Goal: Task Accomplishment & Management: Complete application form

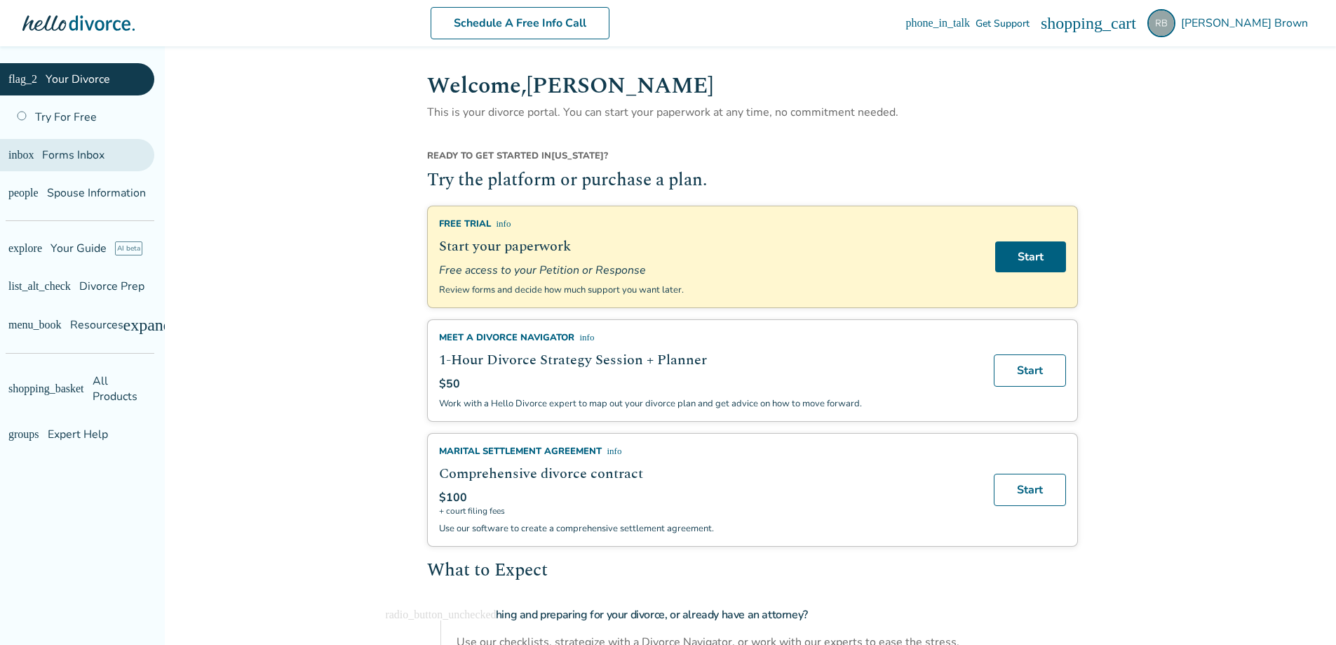
click at [81, 152] on span "Forms Inbox" at bounding box center [73, 154] width 62 height 15
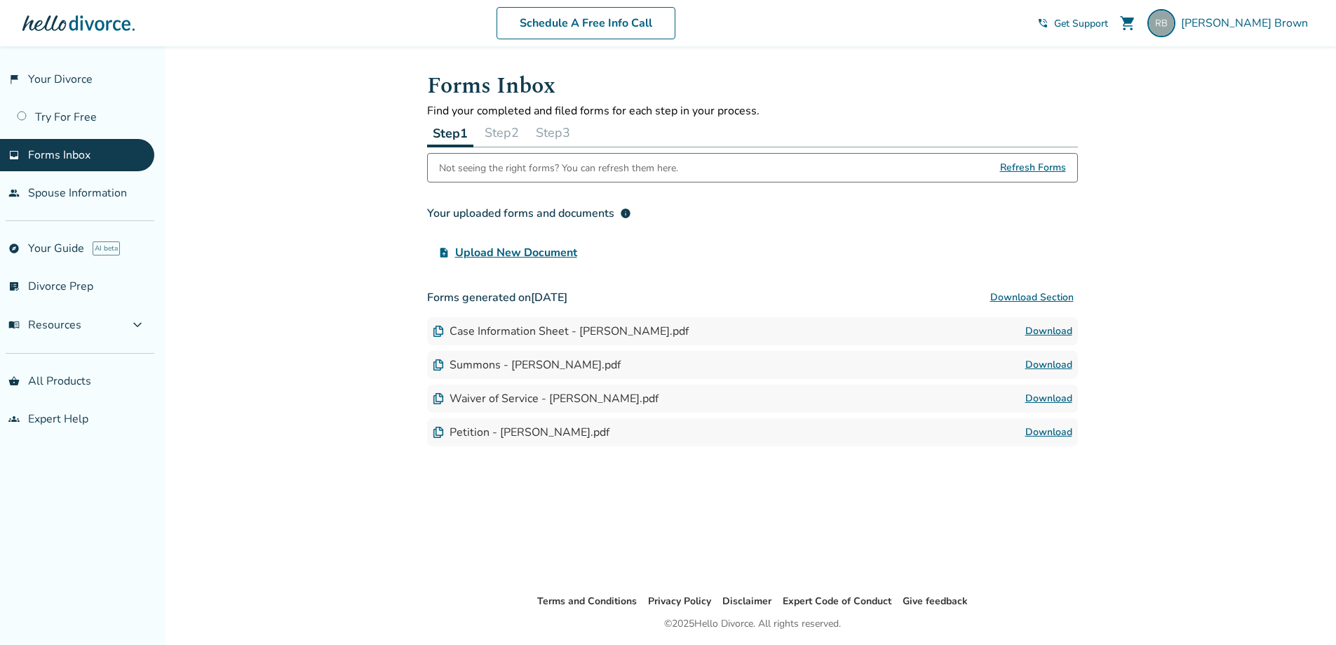
click at [585, 135] on div "Step 1 Step 2 Step 3" at bounding box center [752, 133] width 651 height 29
click at [554, 134] on button "Step 3" at bounding box center [553, 133] width 46 height 28
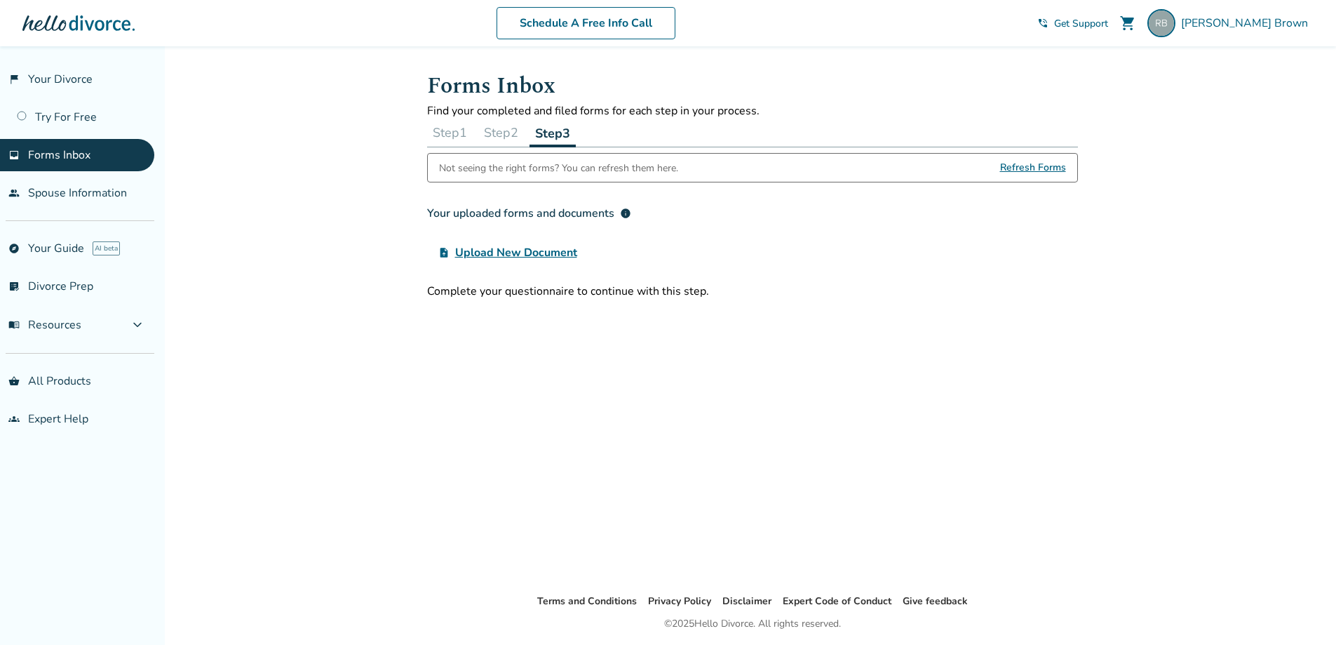
click at [99, 25] on div at bounding box center [78, 23] width 112 height 28
click at [1258, 25] on span "[PERSON_NAME]" at bounding box center [1247, 22] width 133 height 15
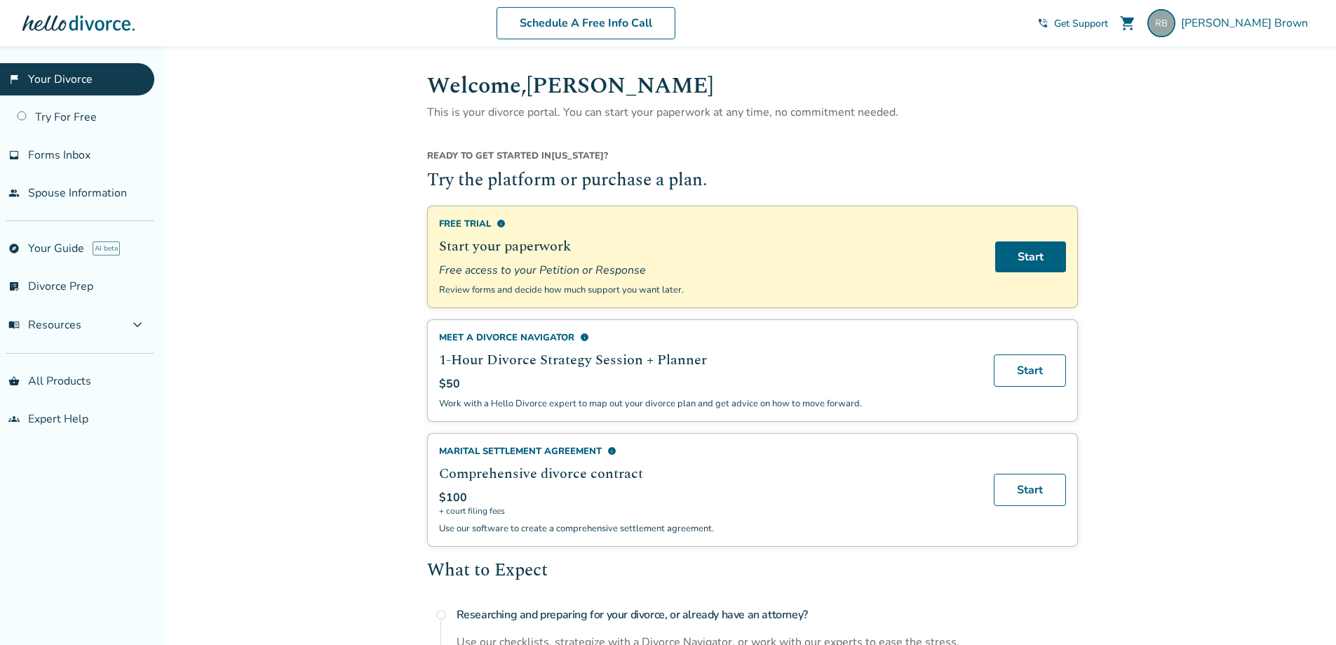
click at [80, 81] on link "flag_2 Your Divorce" at bounding box center [77, 79] width 154 height 32
click at [1038, 262] on link "Start" at bounding box center [1030, 256] width 71 height 31
click at [82, 250] on link "explore Your Guide AI beta" at bounding box center [77, 248] width 154 height 32
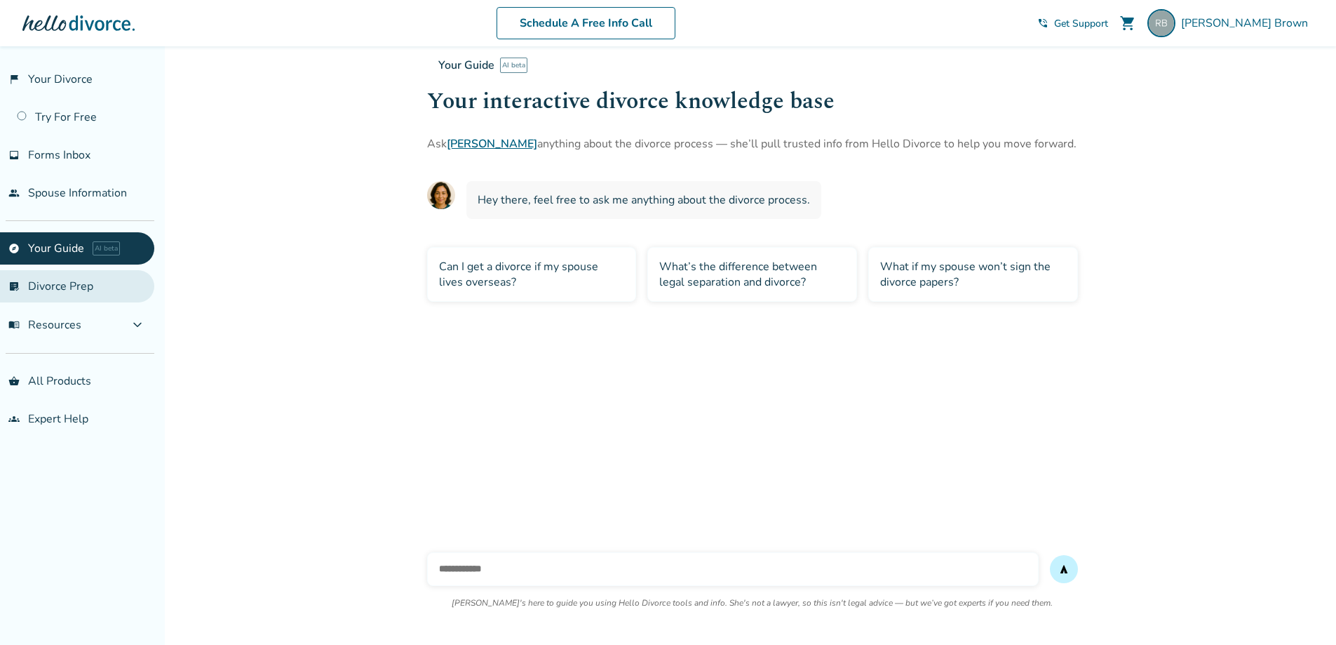
click at [73, 294] on link "list_alt_check Divorce Prep" at bounding box center [77, 286] width 154 height 32
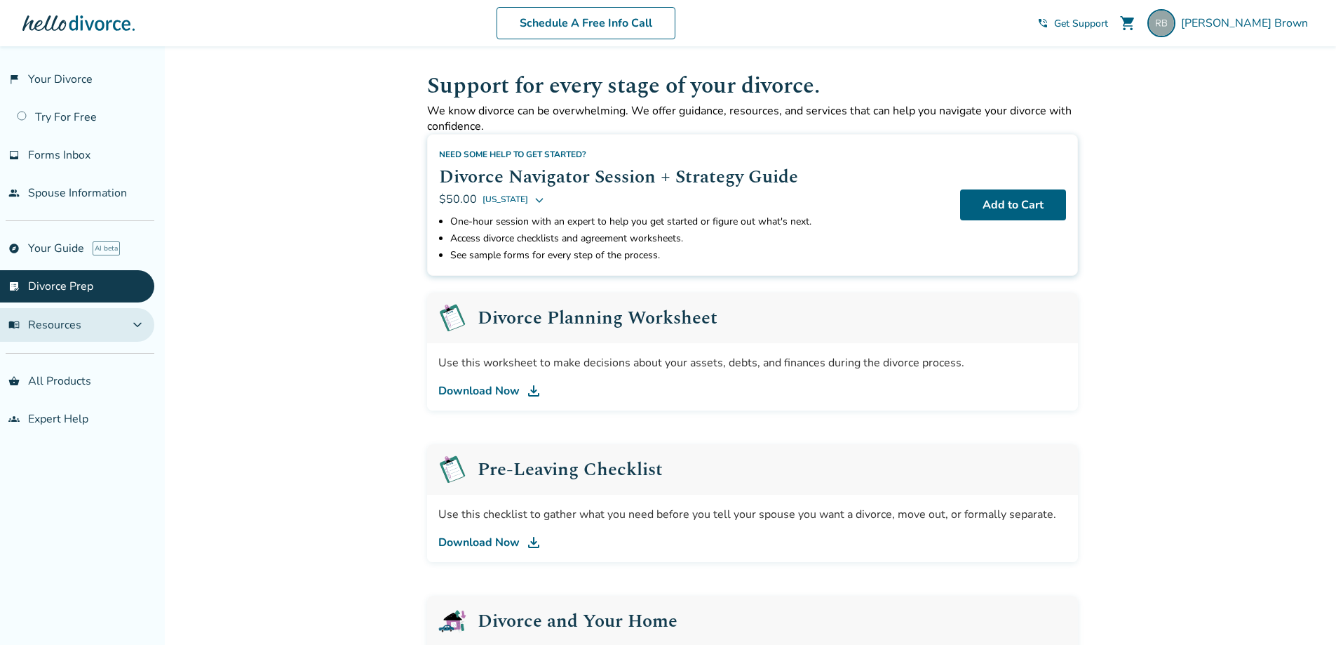
click at [97, 332] on button "menu_book Resources expand_more" at bounding box center [77, 325] width 154 height 34
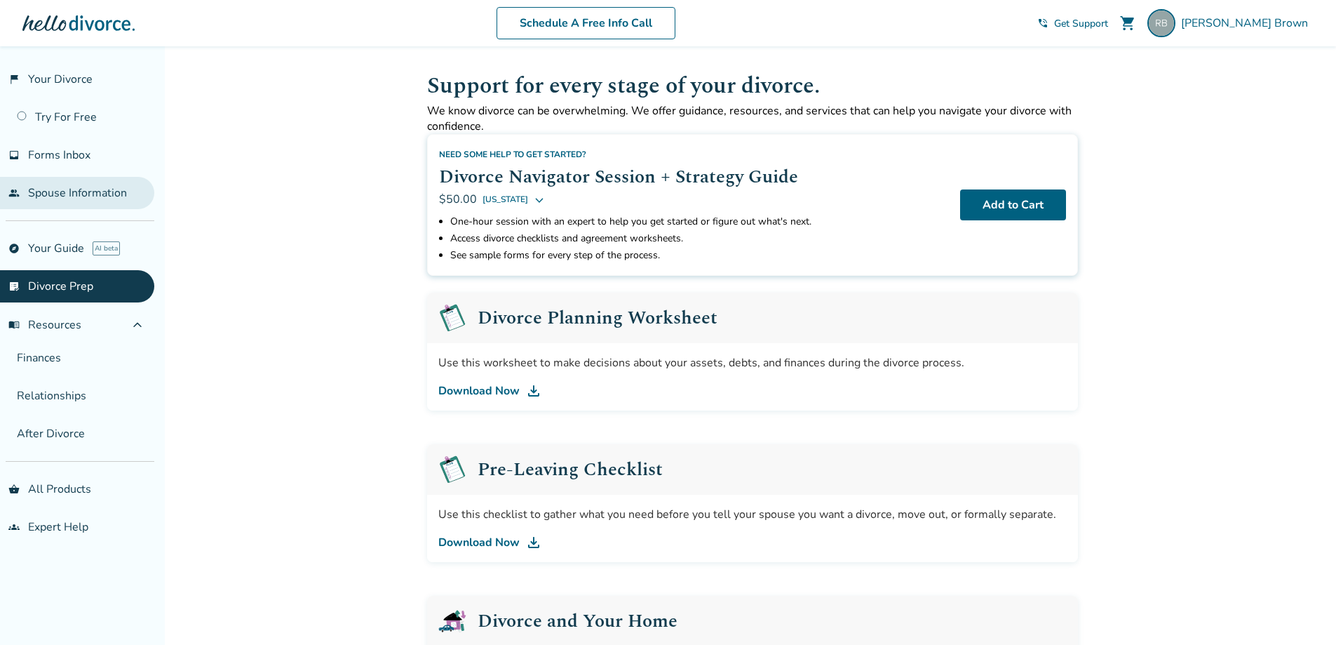
click at [75, 199] on link "people Spouse Information" at bounding box center [77, 193] width 154 height 32
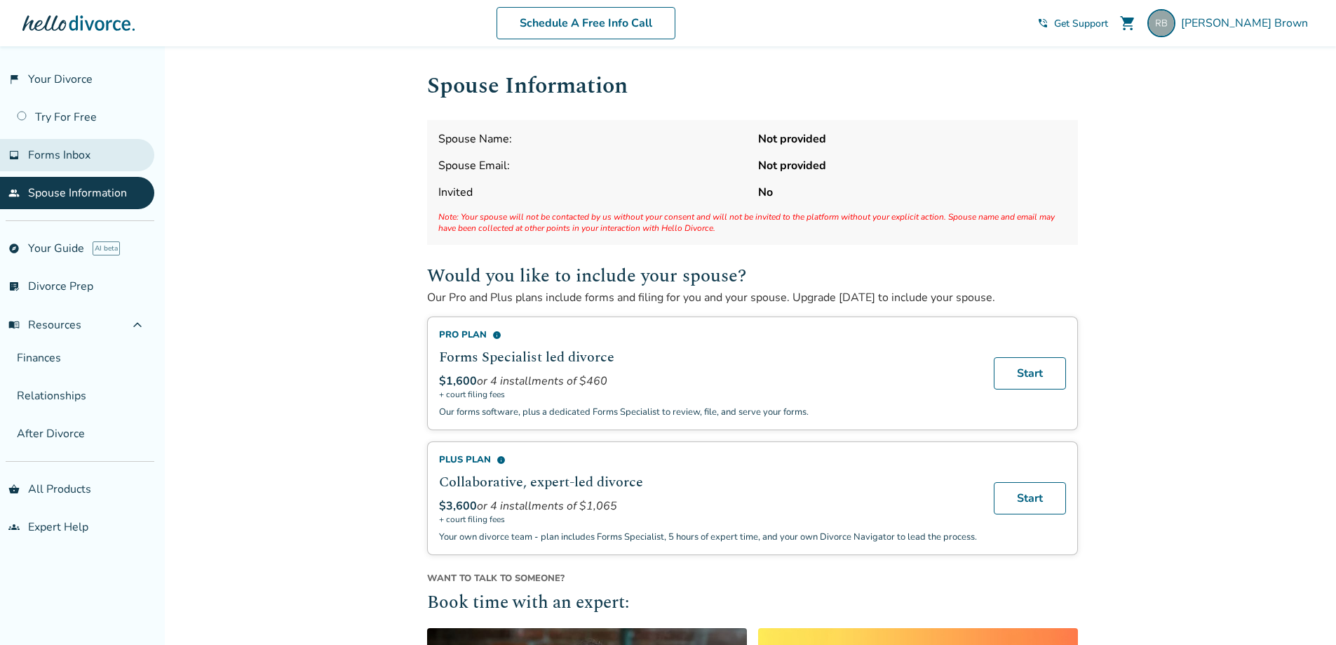
click at [78, 156] on span "Forms Inbox" at bounding box center [59, 154] width 62 height 15
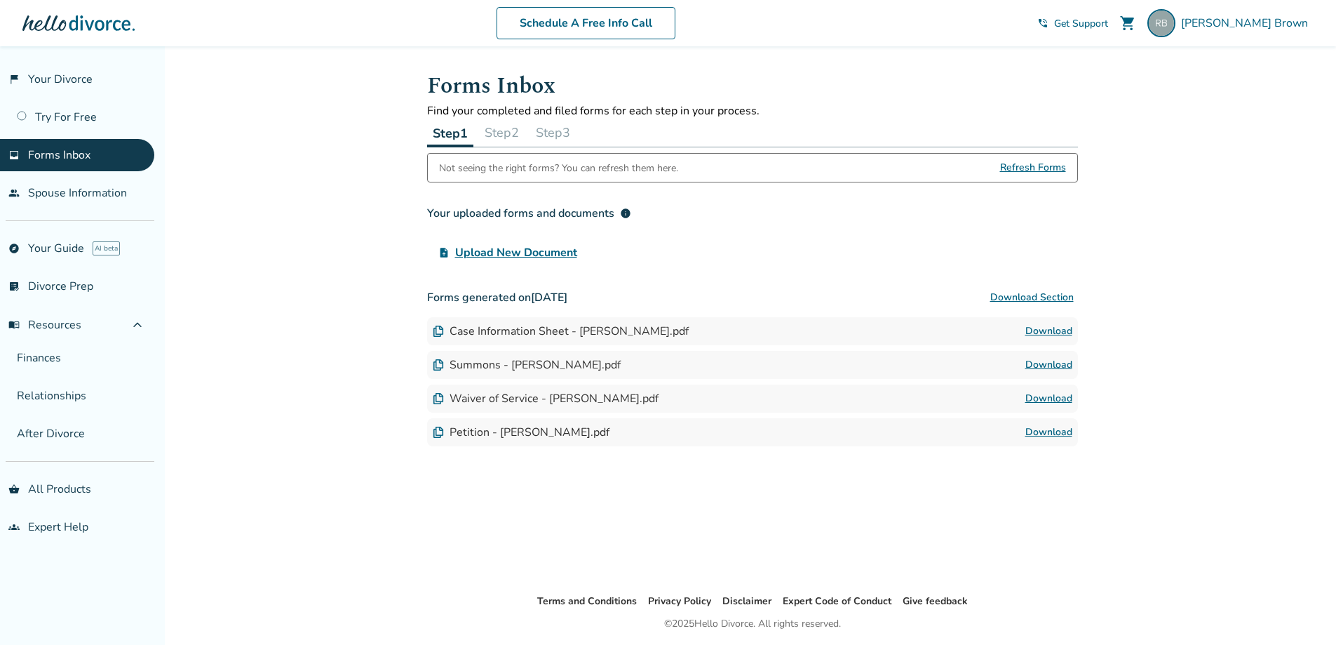
click at [506, 131] on button "Step 2" at bounding box center [502, 133] width 46 height 28
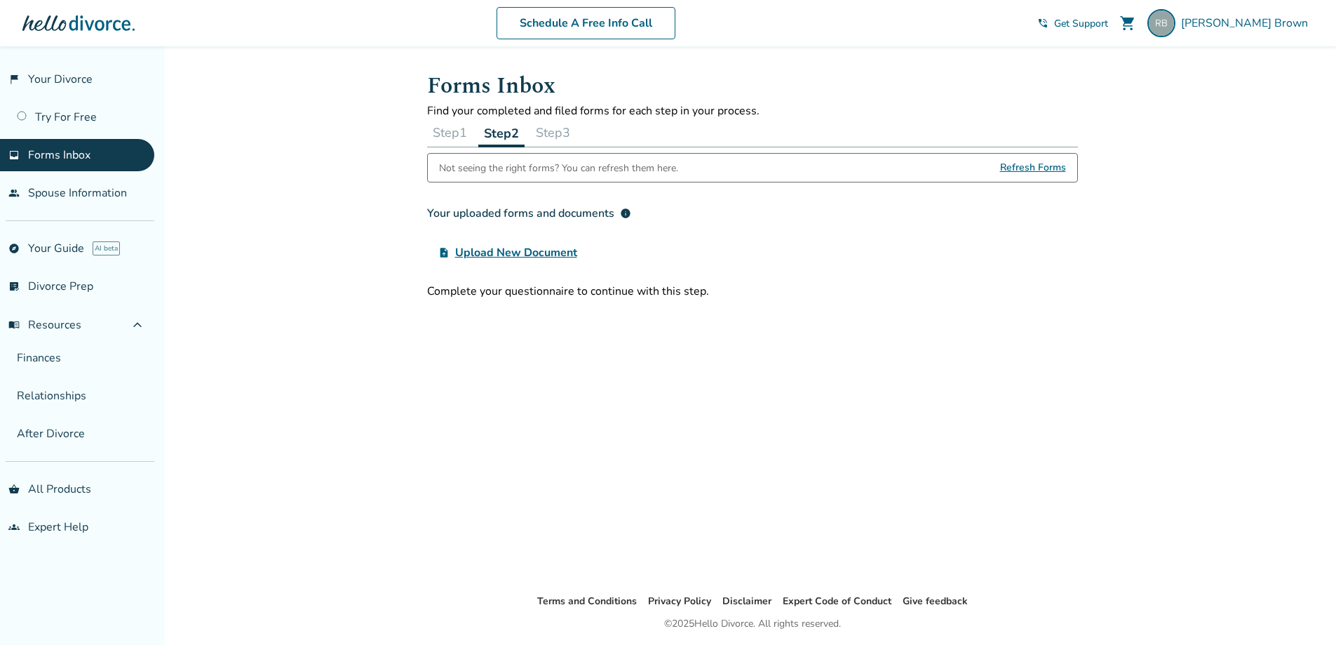
click at [557, 135] on button "Step 3" at bounding box center [553, 133] width 46 height 28
click at [557, 135] on button "Step 3" at bounding box center [553, 133] width 46 height 29
click at [67, 72] on link "flag_2 Your Divorce" at bounding box center [77, 79] width 154 height 32
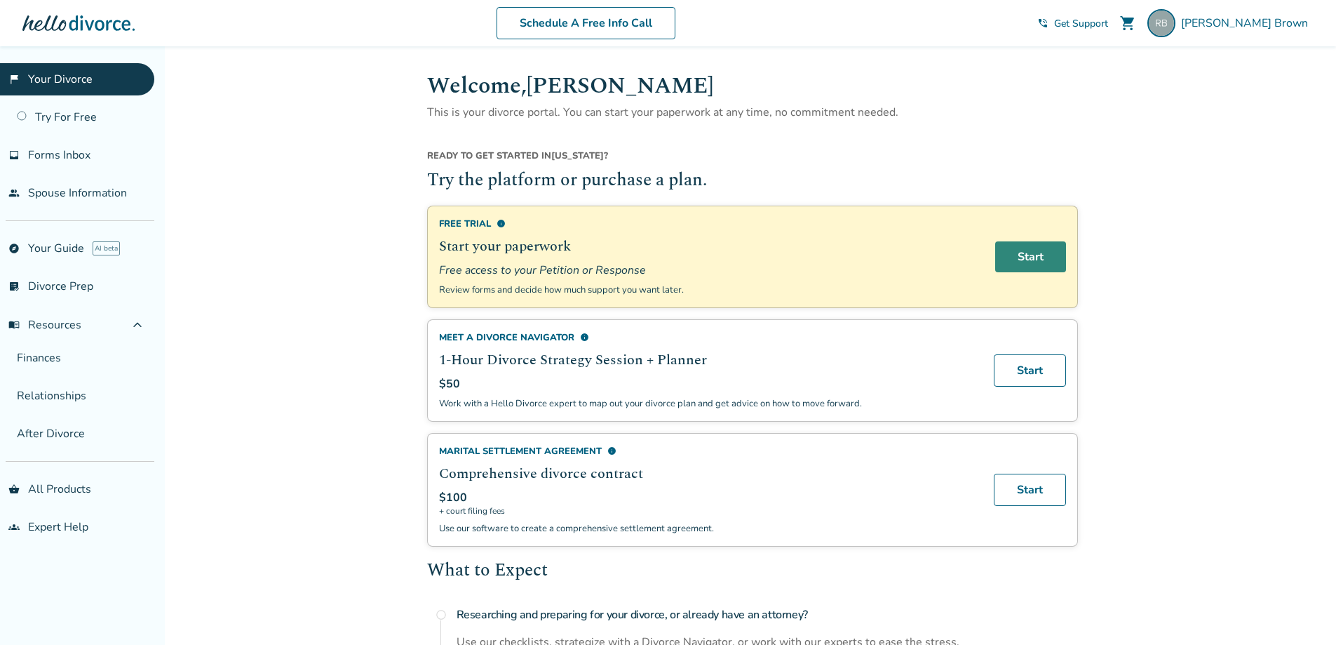
click at [1025, 264] on link "Start" at bounding box center [1030, 256] width 71 height 31
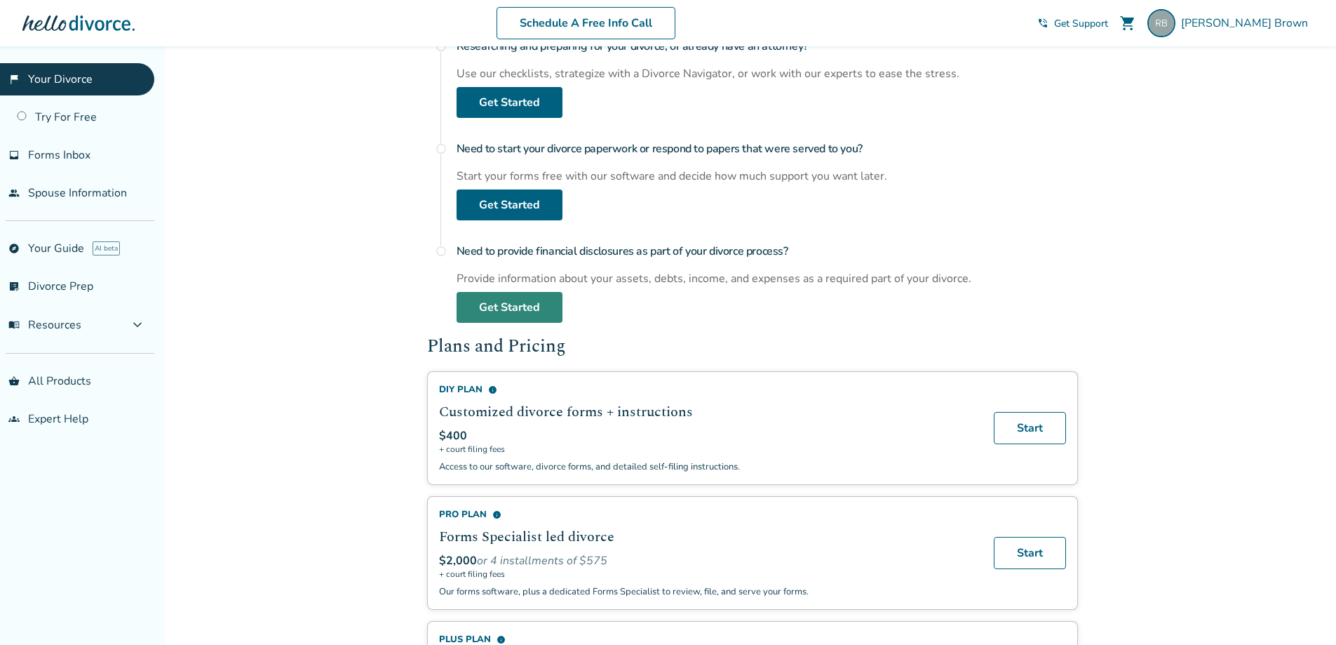
scroll to position [498, 0]
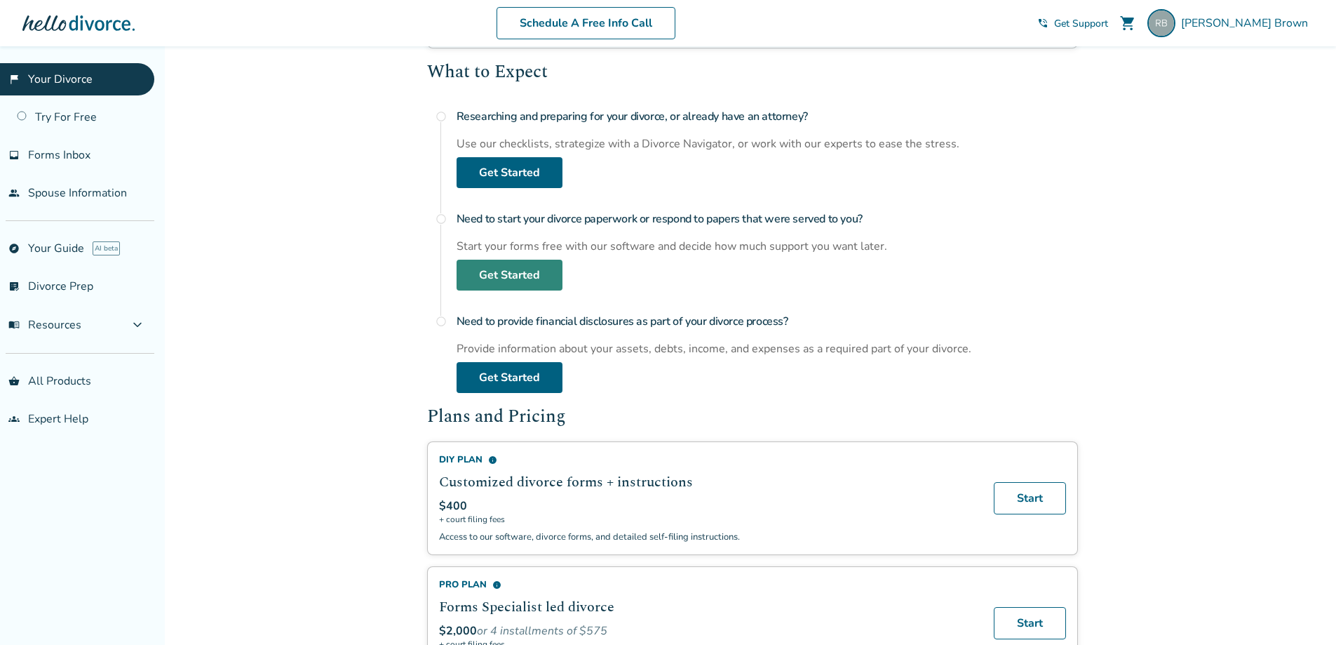
click at [483, 276] on link "Get Started" at bounding box center [510, 275] width 106 height 31
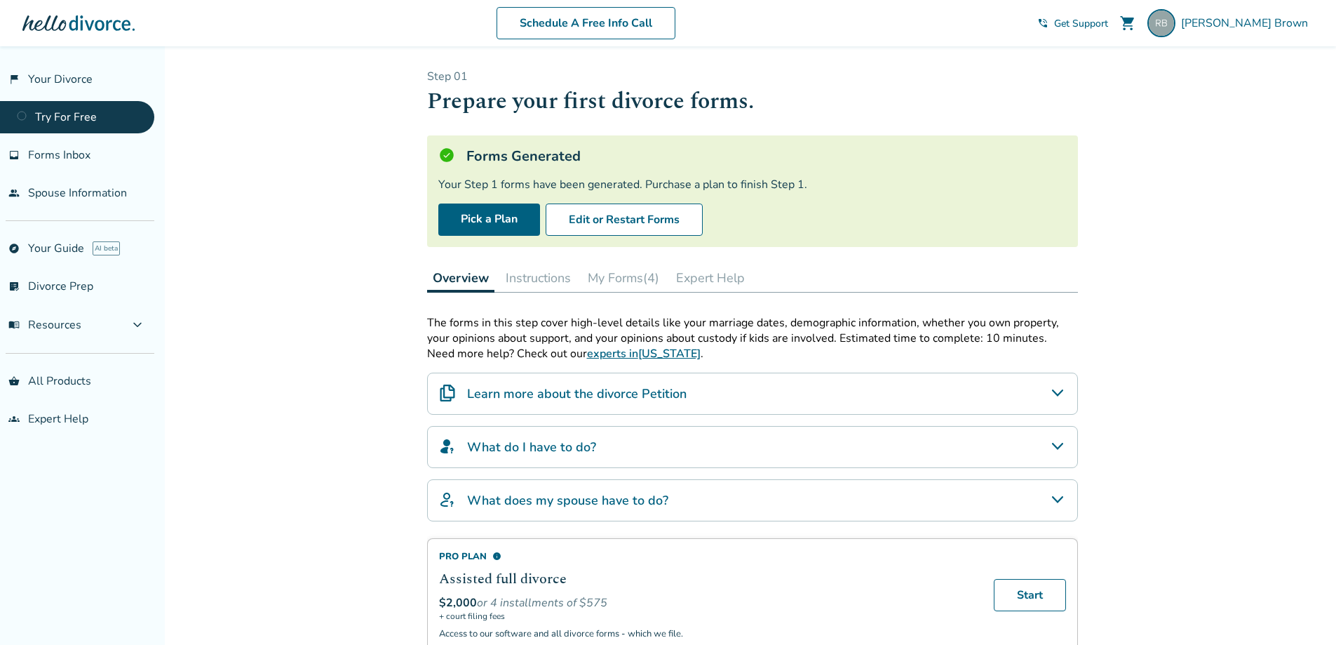
click at [626, 274] on button "My Forms (4)" at bounding box center [623, 278] width 83 height 28
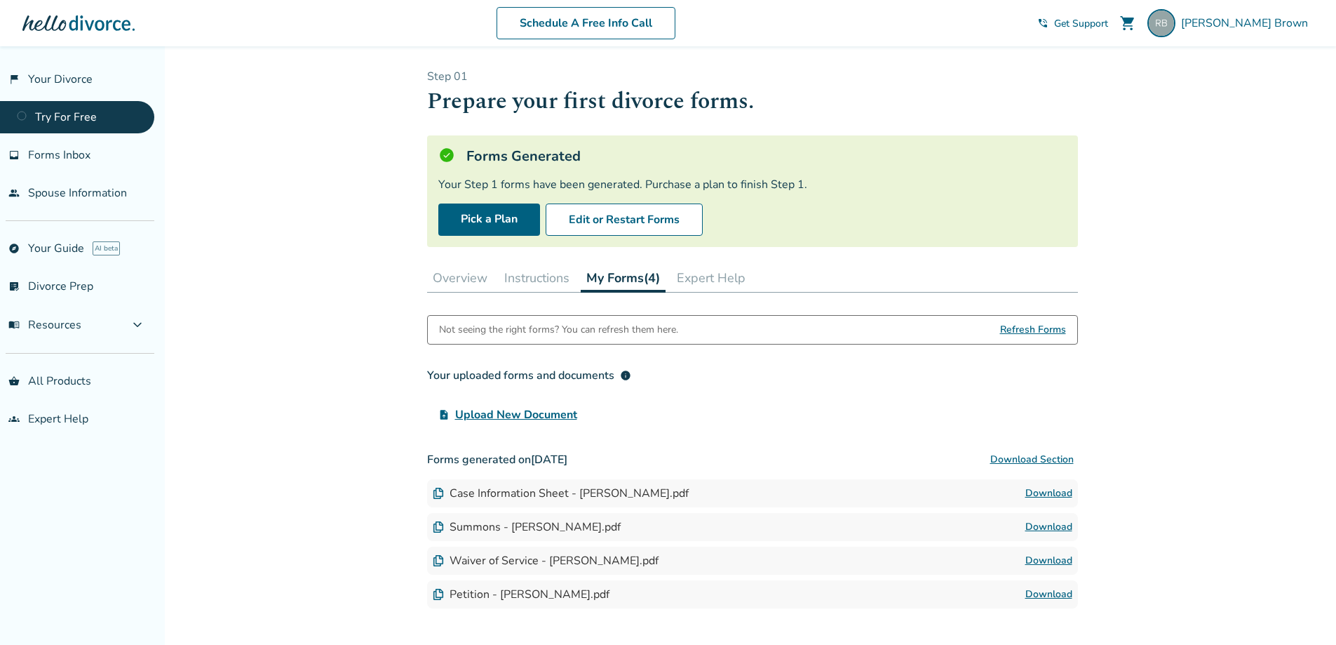
click at [723, 281] on button "Expert Help" at bounding box center [711, 278] width 80 height 28
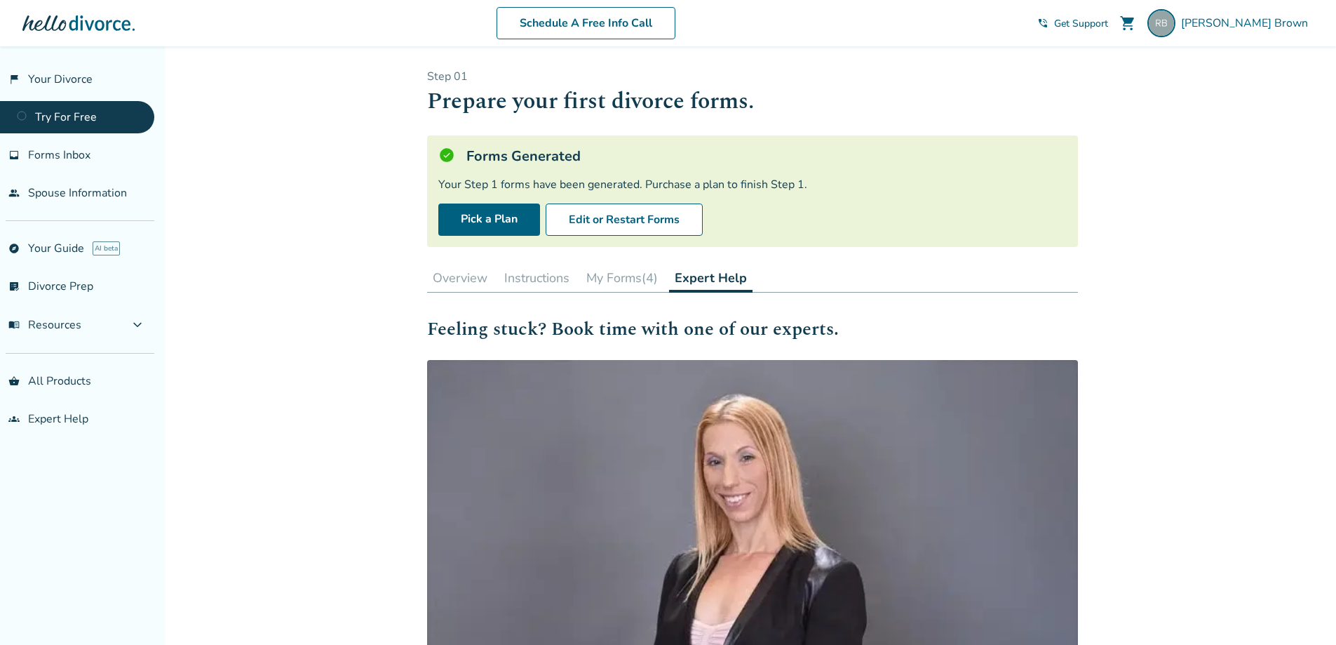
click at [453, 259] on div "Step 0 1 Prepare your first divorce forms. Forms Generated Your Step 1 forms ha…" at bounding box center [752, 439] width 651 height 741
click at [459, 281] on button "Overview" at bounding box center [460, 278] width 66 height 28
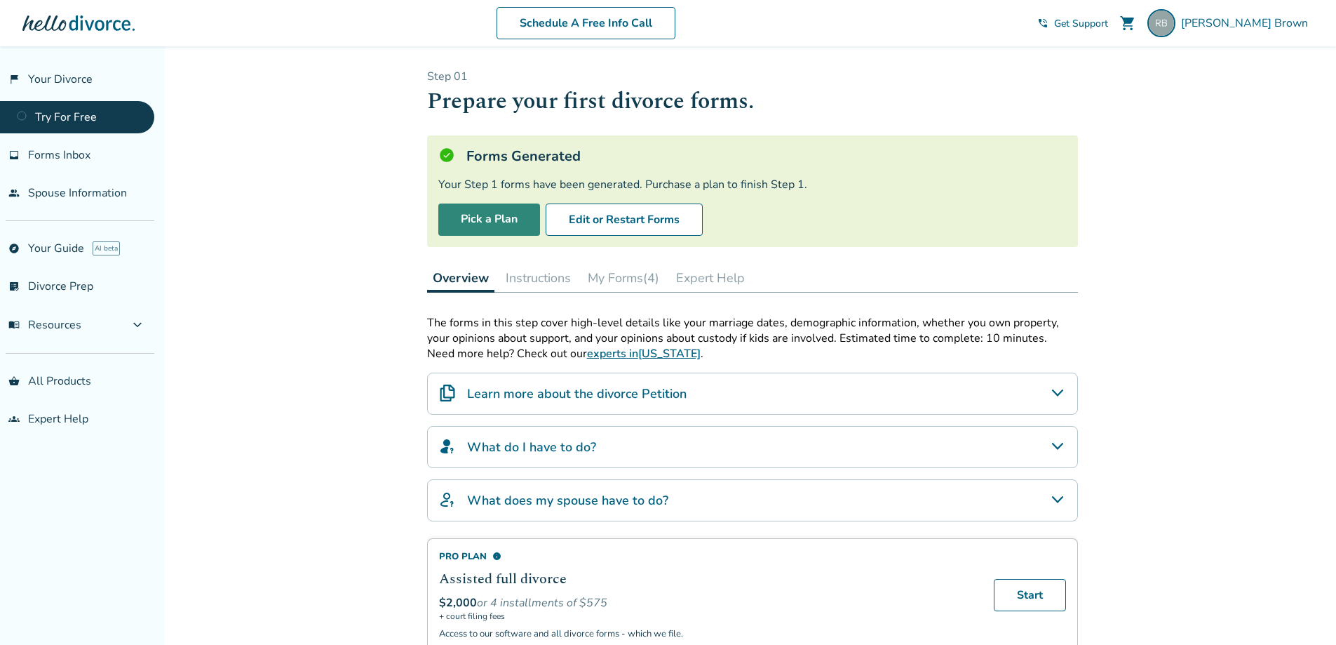
click at [491, 221] on link "Pick a Plan" at bounding box center [489, 219] width 102 height 32
